Goal: Information Seeking & Learning: Learn about a topic

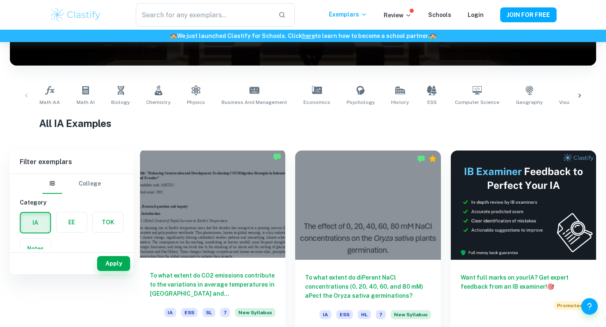
scroll to position [238, 0]
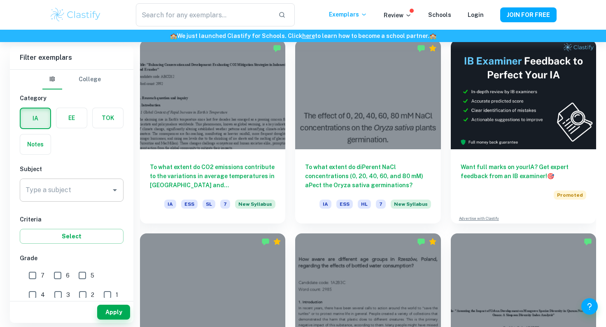
click at [100, 198] on div "Type a subject" at bounding box center [72, 189] width 104 height 23
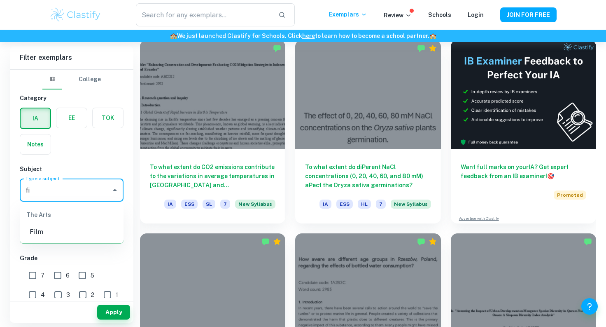
type input "f"
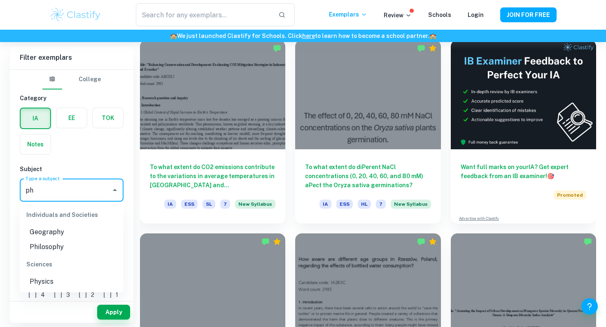
type input "phy"
click at [41, 280] on li "Physics" at bounding box center [72, 281] width 104 height 15
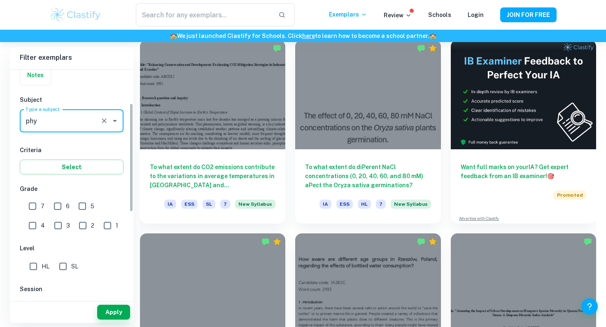
scroll to position [71, 0]
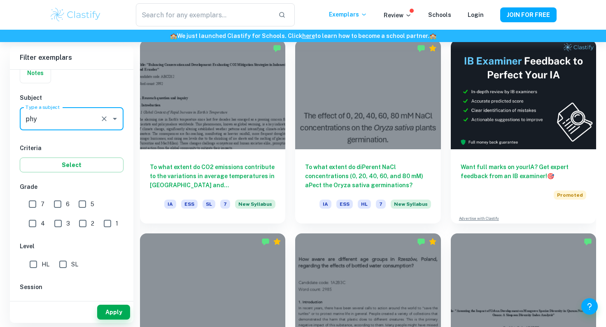
click at [99, 222] on input "1" at bounding box center [107, 223] width 16 height 16
checkbox input "true"
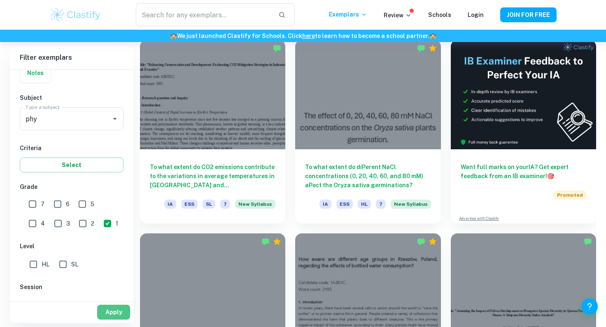
click at [106, 315] on button "Apply" at bounding box center [113, 311] width 33 height 15
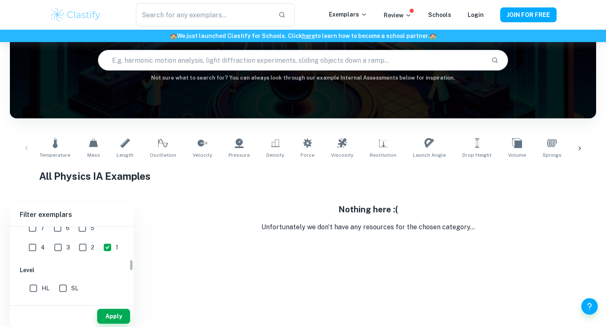
scroll to position [203, 0]
click at [75, 249] on input "2" at bounding box center [83, 248] width 16 height 16
checkbox input "true"
click at [99, 248] on input "1" at bounding box center [107, 248] width 16 height 16
checkbox input "false"
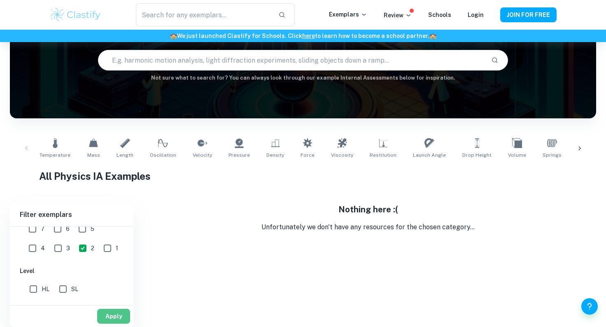
click at [121, 311] on button "Apply" at bounding box center [113, 315] width 33 height 15
click at [128, 315] on button "Apply" at bounding box center [113, 315] width 33 height 15
click at [75, 249] on input "2" at bounding box center [83, 248] width 16 height 16
checkbox input "false"
click at [50, 248] on input "3" at bounding box center [58, 248] width 16 height 16
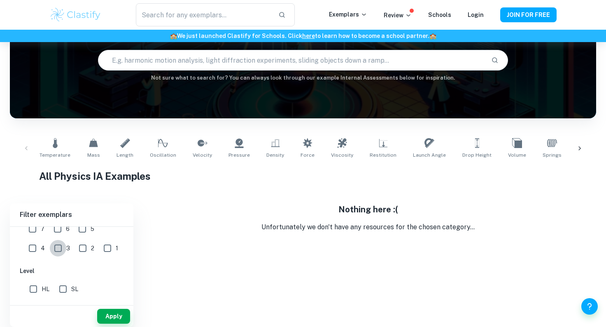
checkbox input "true"
click at [126, 313] on button "Apply" at bounding box center [113, 315] width 33 height 15
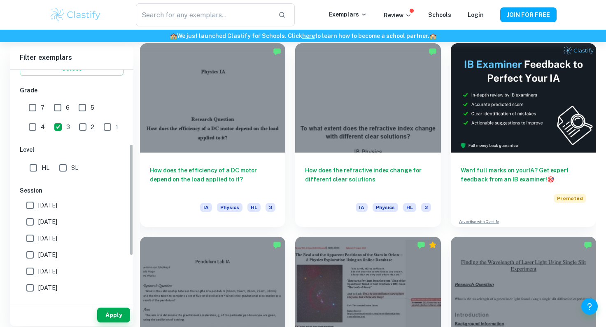
scroll to position [154, 0]
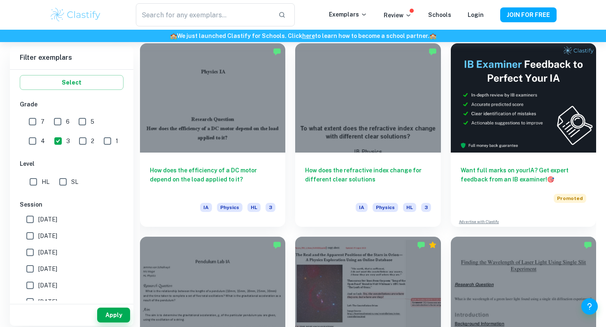
click at [81, 121] on input "5" at bounding box center [82, 121] width 16 height 16
checkbox input "true"
click at [41, 133] on input "4" at bounding box center [32, 141] width 16 height 16
checkbox input "true"
click at [81, 119] on input "5" at bounding box center [82, 121] width 16 height 16
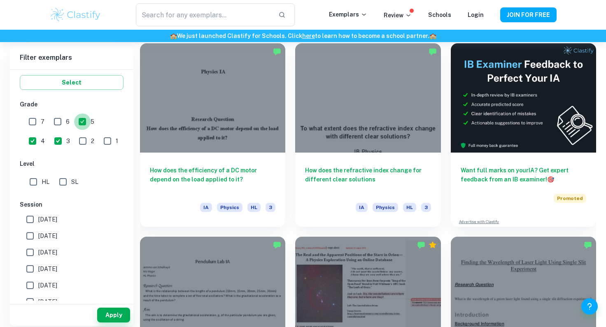
checkbox input "false"
click at [116, 315] on button "Apply" at bounding box center [113, 314] width 33 height 15
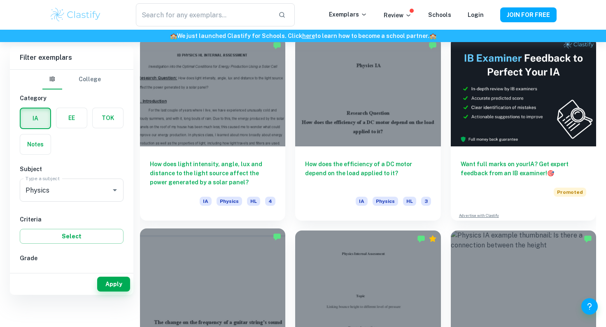
scroll to position [86, 0]
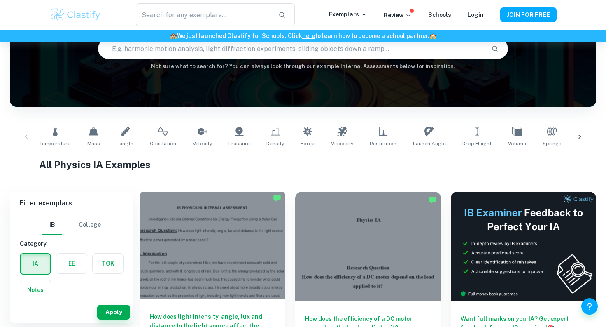
click at [276, 201] on img "Marked" at bounding box center [277, 198] width 8 height 8
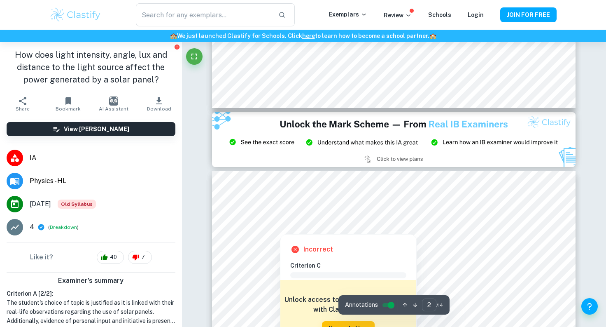
scroll to position [944, 0]
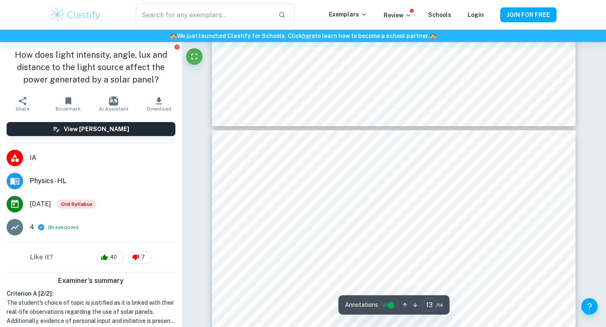
type input "14"
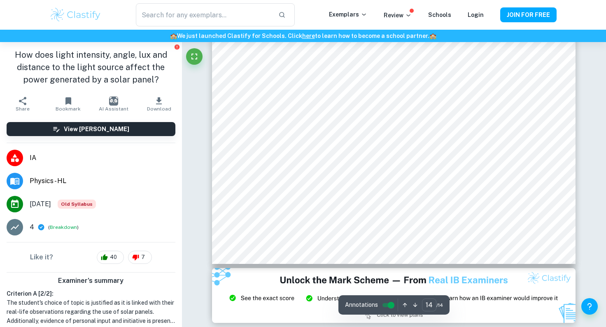
scroll to position [6601, 0]
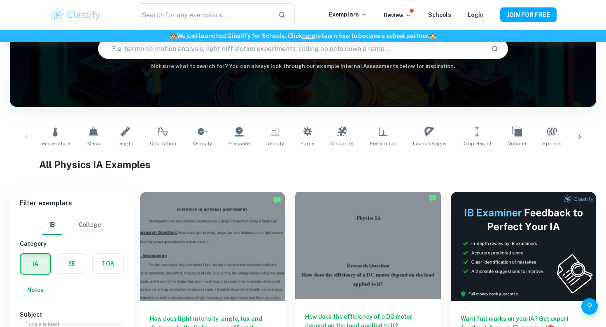
scroll to position [161, 0]
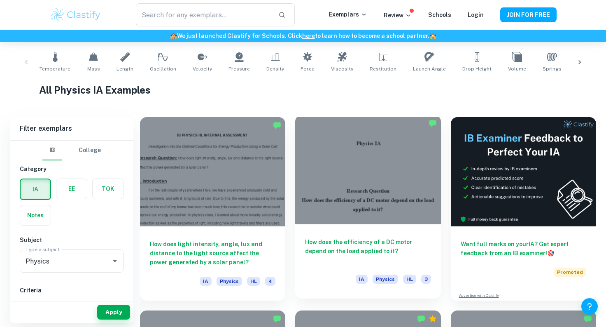
click at [391, 245] on h6 "How does the efficiency of a DC motor depend on the load applied to it?" at bounding box center [368, 250] width 126 height 27
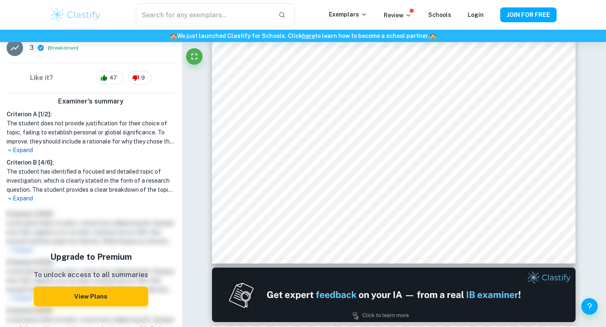
scroll to position [181, 0]
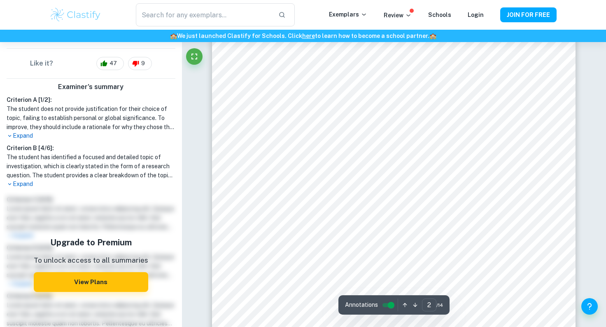
type input "1"
